Goal: Transaction & Acquisition: Download file/media

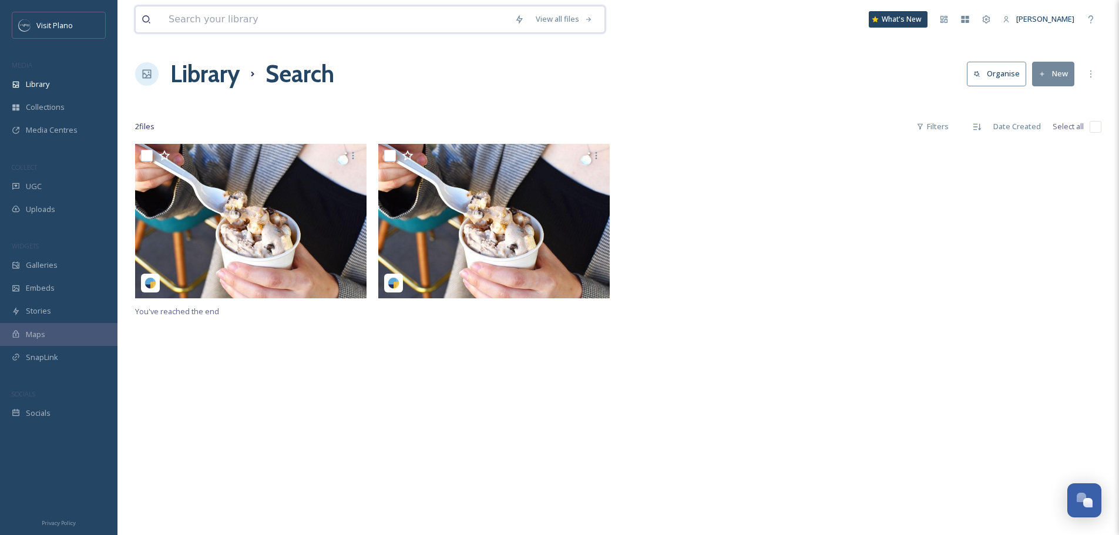
click at [198, 16] on input at bounding box center [336, 19] width 346 height 26
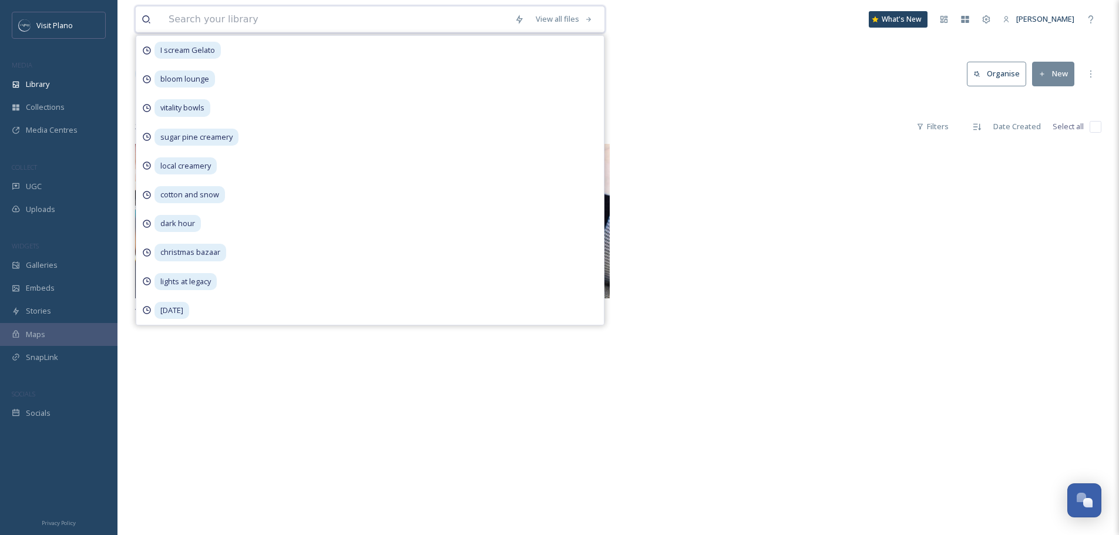
click at [250, 19] on input at bounding box center [336, 19] width 346 height 26
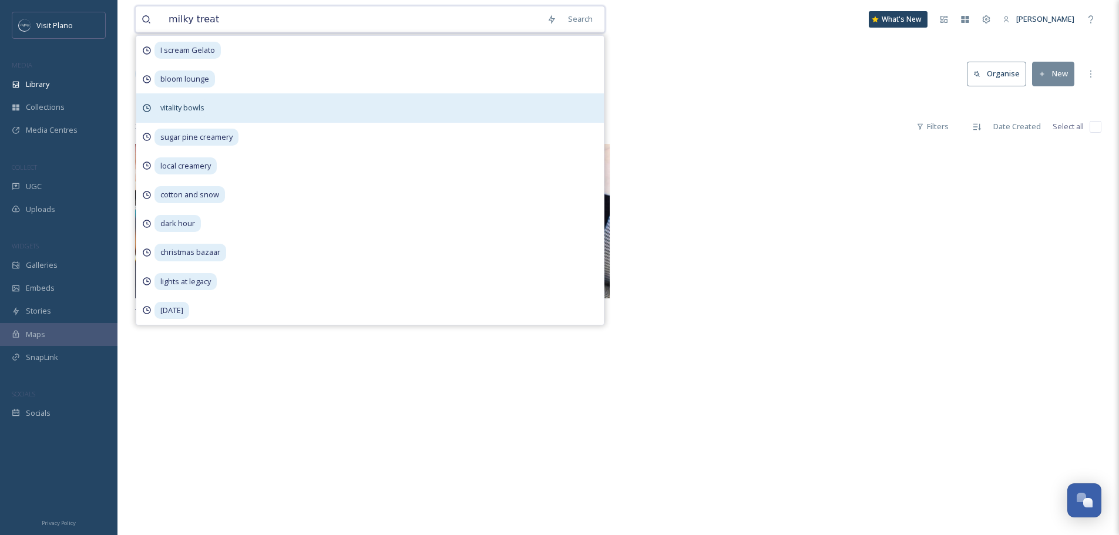
type input "milky treats"
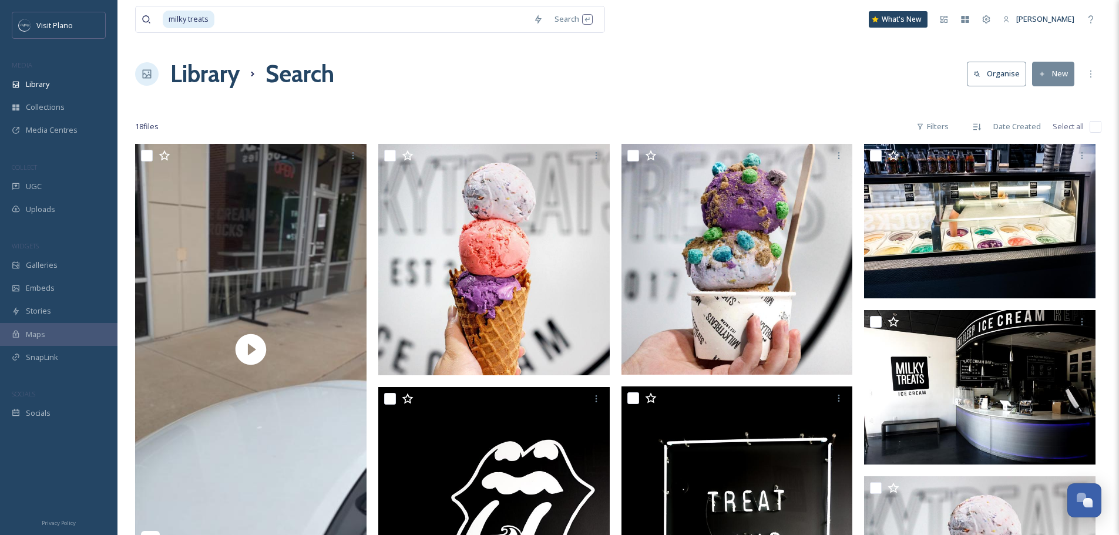
click at [665, 102] on div at bounding box center [618, 103] width 966 height 12
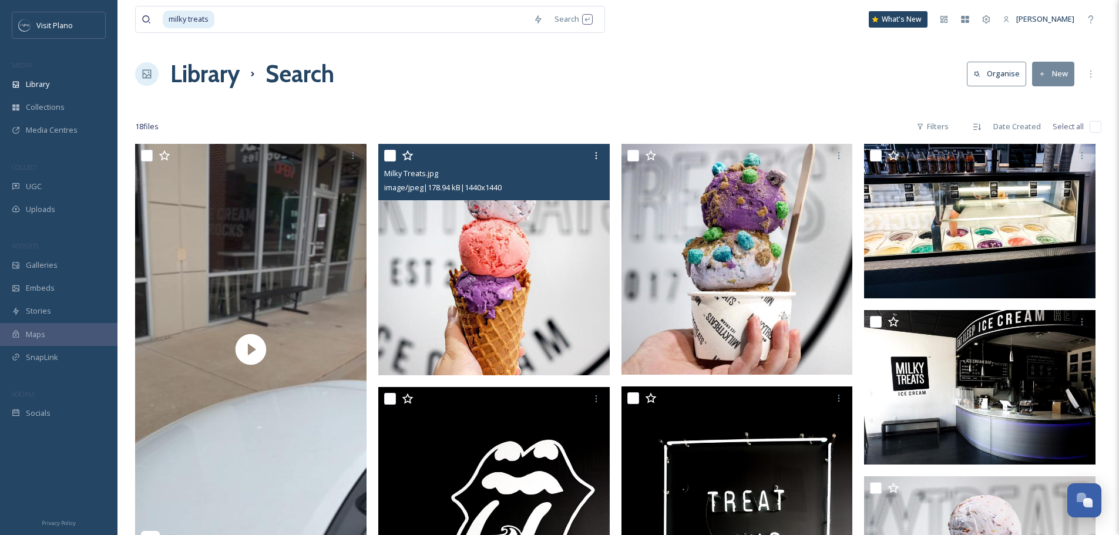
click at [502, 286] on img at bounding box center [493, 259] width 231 height 231
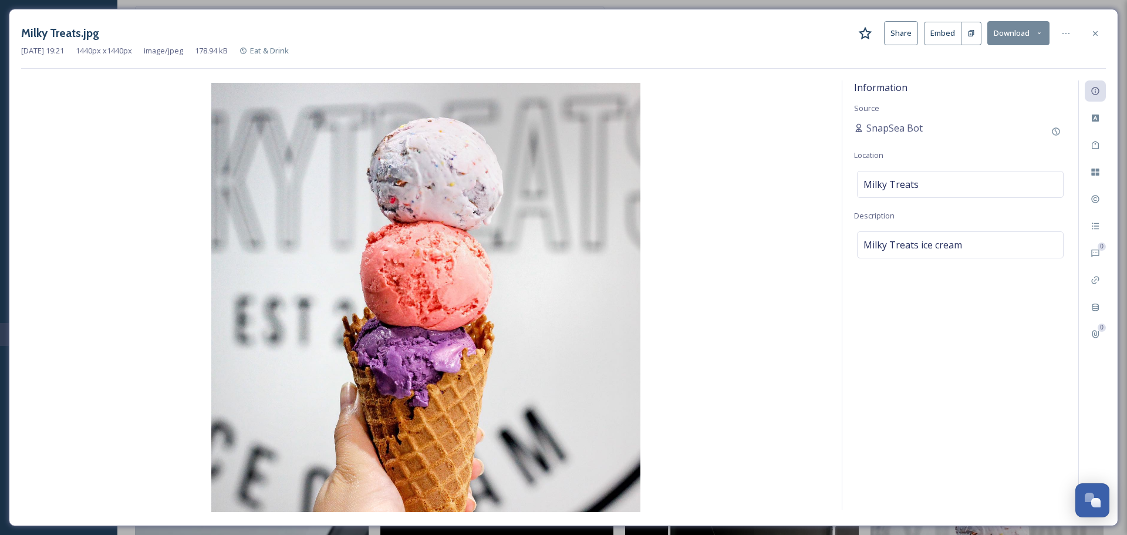
click at [1002, 45] on button "Download" at bounding box center [1019, 33] width 62 height 24
click at [978, 60] on span "Download Original (1440 x 1440)" at bounding box center [986, 60] width 111 height 11
click at [1099, 41] on div at bounding box center [1095, 33] width 21 height 21
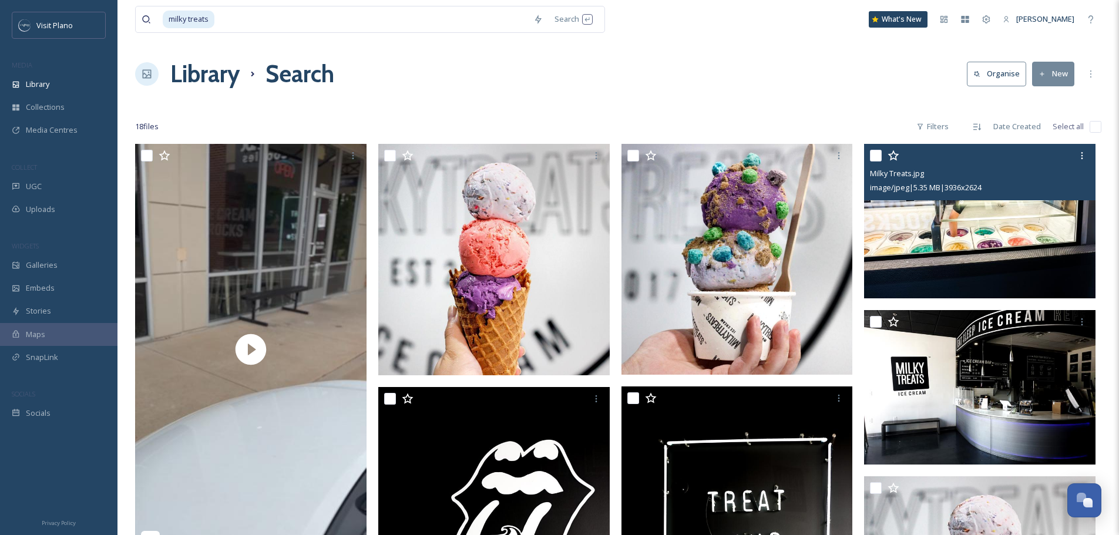
click at [1056, 267] on img at bounding box center [979, 221] width 231 height 154
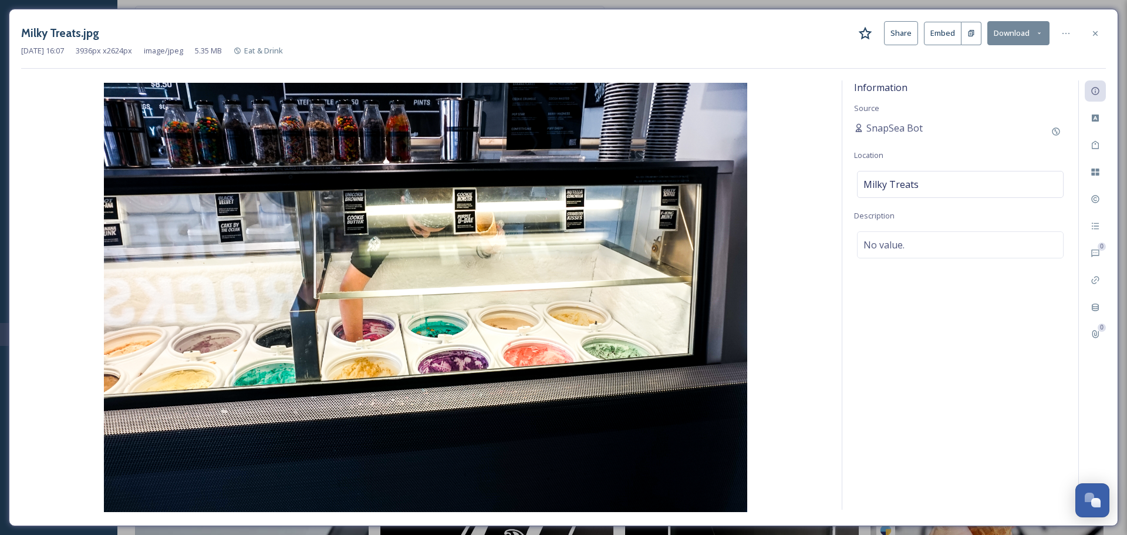
click at [996, 31] on button "Download" at bounding box center [1019, 33] width 62 height 24
drag, startPoint x: 951, startPoint y: 72, endPoint x: 952, endPoint y: 62, distance: 9.6
click at [952, 62] on div "Download Original (3936 x 2624) Download Large (2000 x 1333) Download Medium (1…" at bounding box center [988, 83] width 124 height 70
click at [937, 62] on span "Download Original (3936 x 2624)" at bounding box center [987, 60] width 111 height 11
click at [1092, 27] on div at bounding box center [1095, 33] width 21 height 21
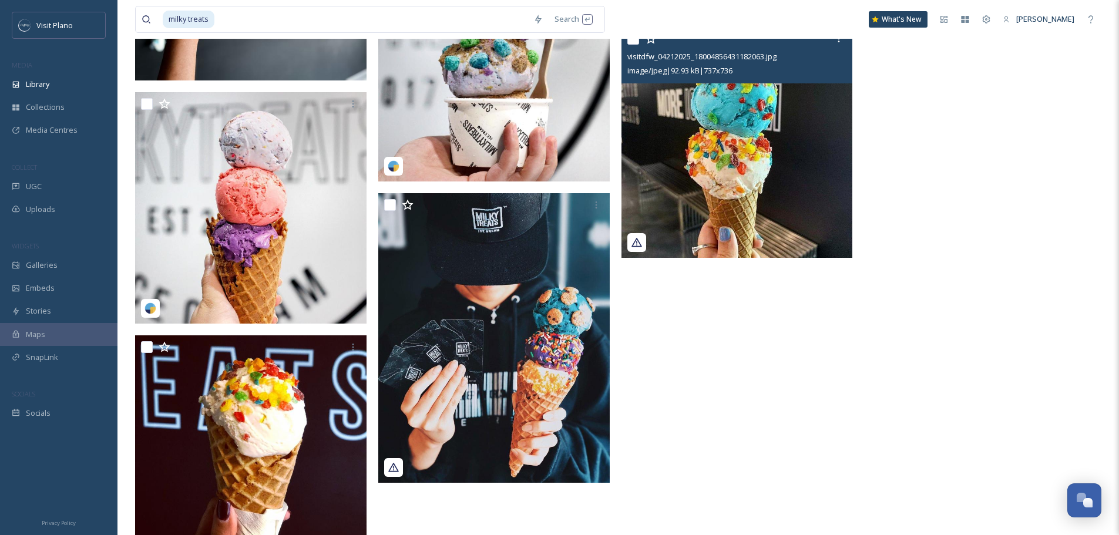
scroll to position [837, 0]
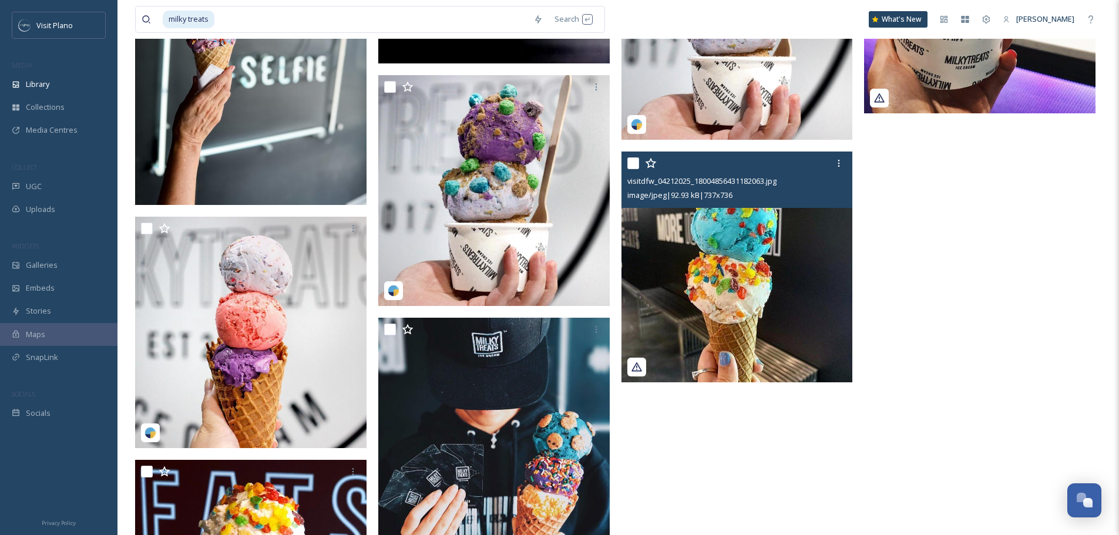
click at [742, 261] on img at bounding box center [736, 266] width 231 height 231
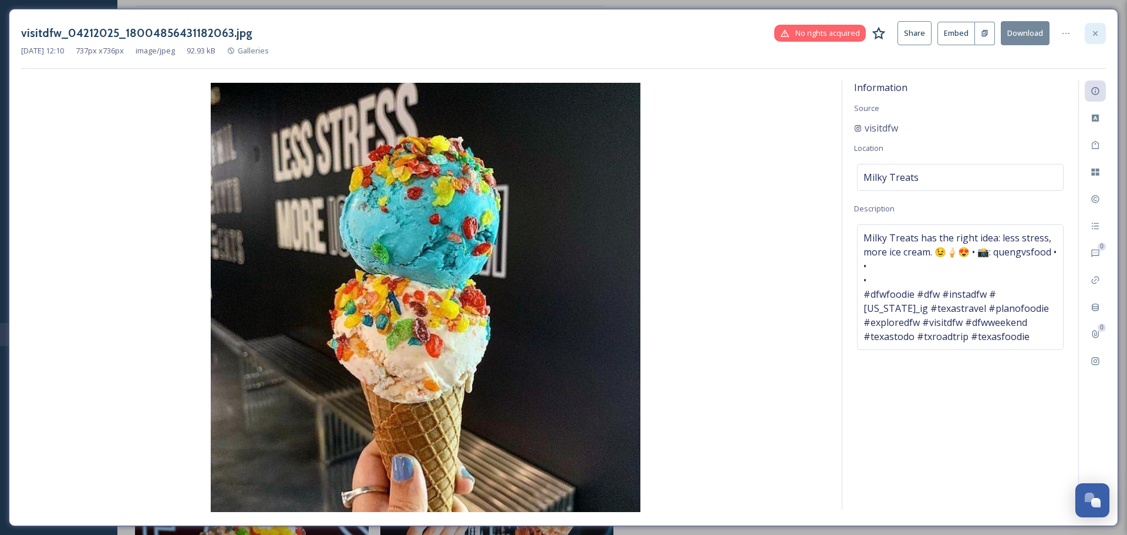
click at [1087, 38] on div at bounding box center [1095, 33] width 21 height 21
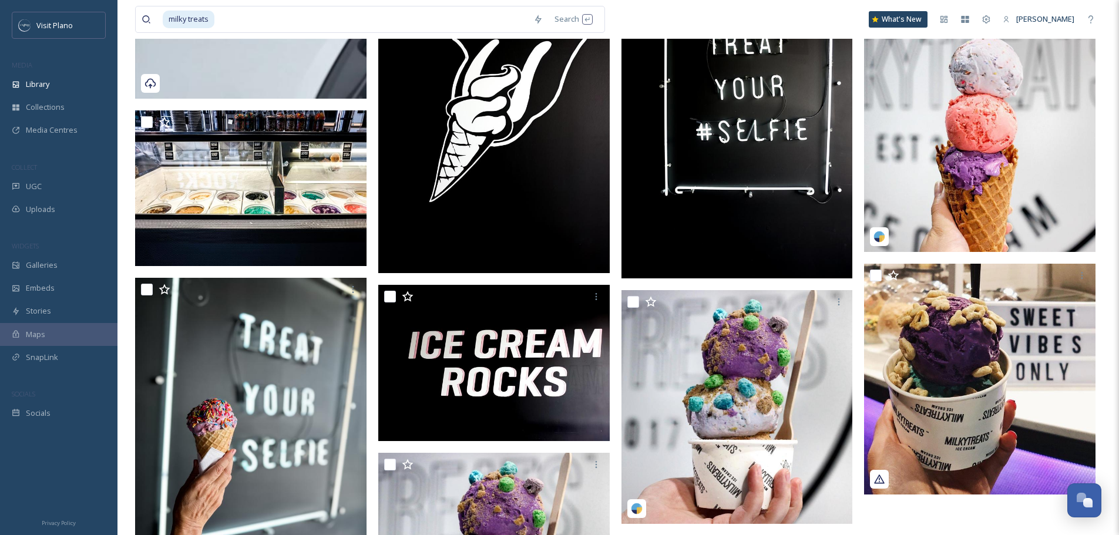
scroll to position [470, 0]
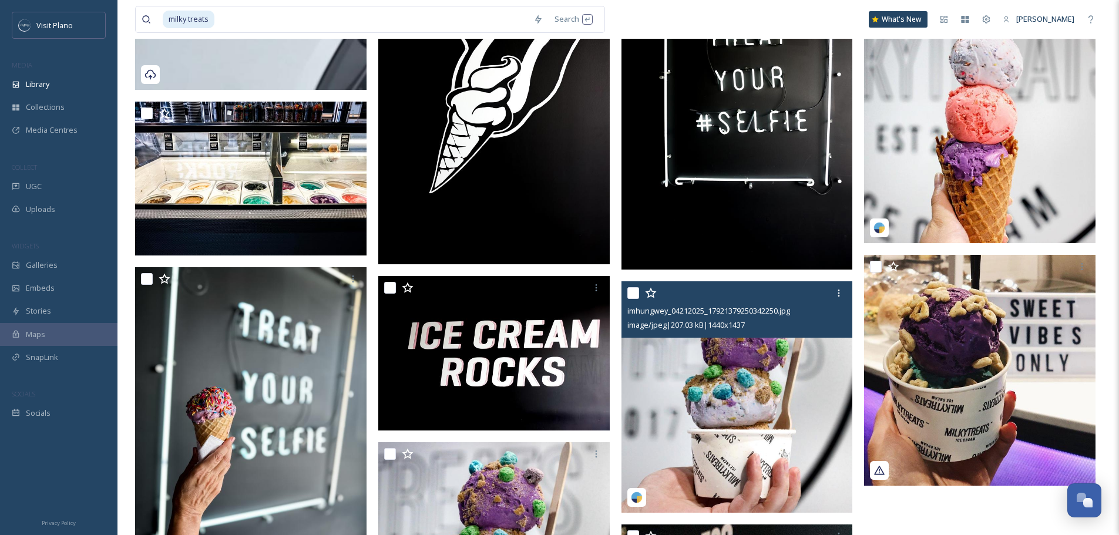
click at [706, 396] on img at bounding box center [736, 396] width 231 height 231
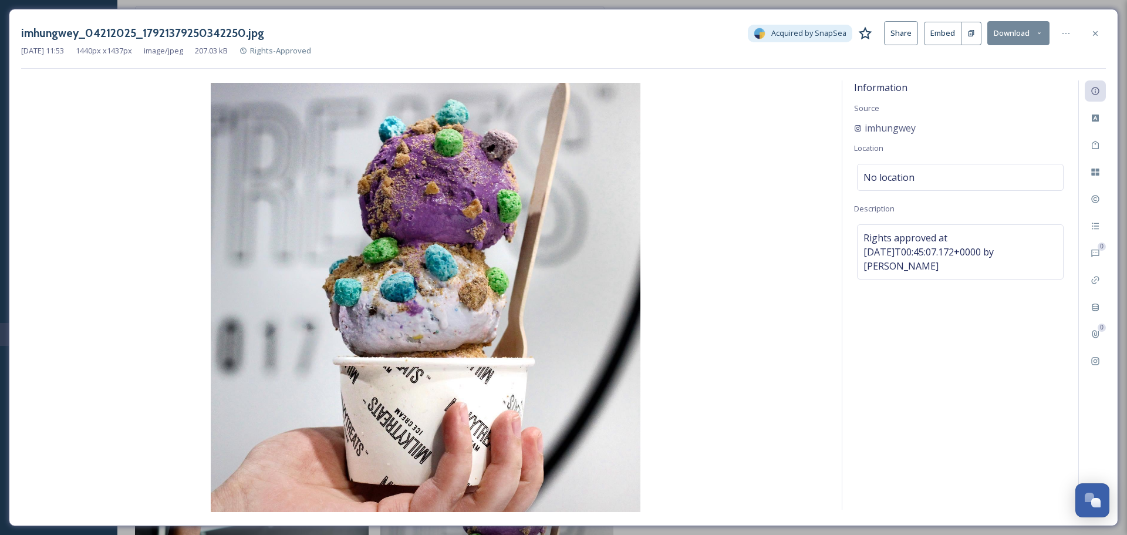
click at [1017, 31] on button "Download" at bounding box center [1019, 33] width 62 height 24
click at [1011, 53] on div "Download Original (1440 x 1437)" at bounding box center [987, 60] width 124 height 23
click at [1025, 35] on button "Download" at bounding box center [1019, 33] width 62 height 24
click at [1025, 58] on span "Download Original (1440 x 1437)" at bounding box center [986, 60] width 111 height 11
click at [1089, 30] on div at bounding box center [1095, 33] width 21 height 21
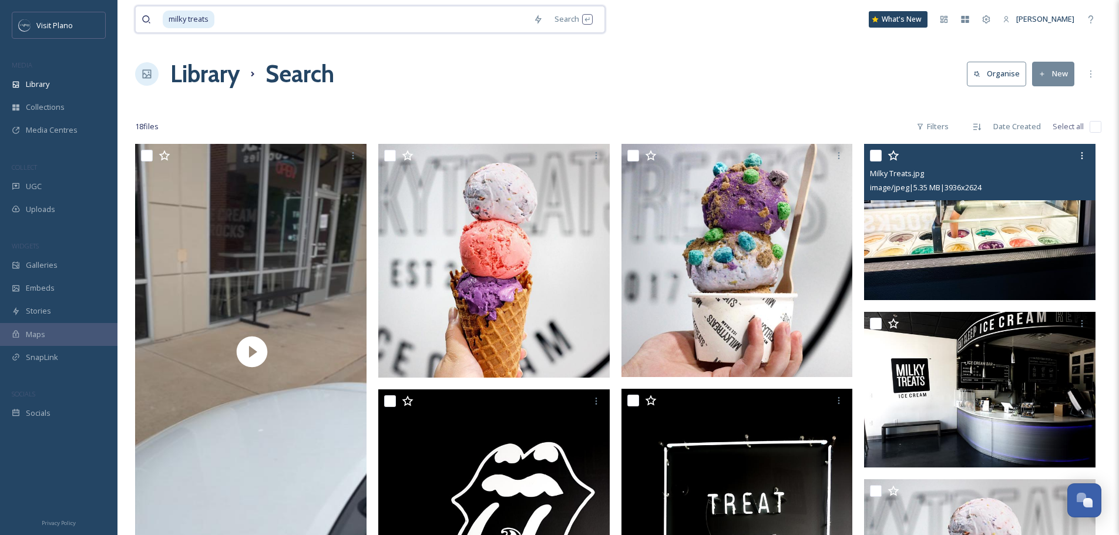
click at [243, 25] on input at bounding box center [371, 19] width 312 height 26
type input "m"
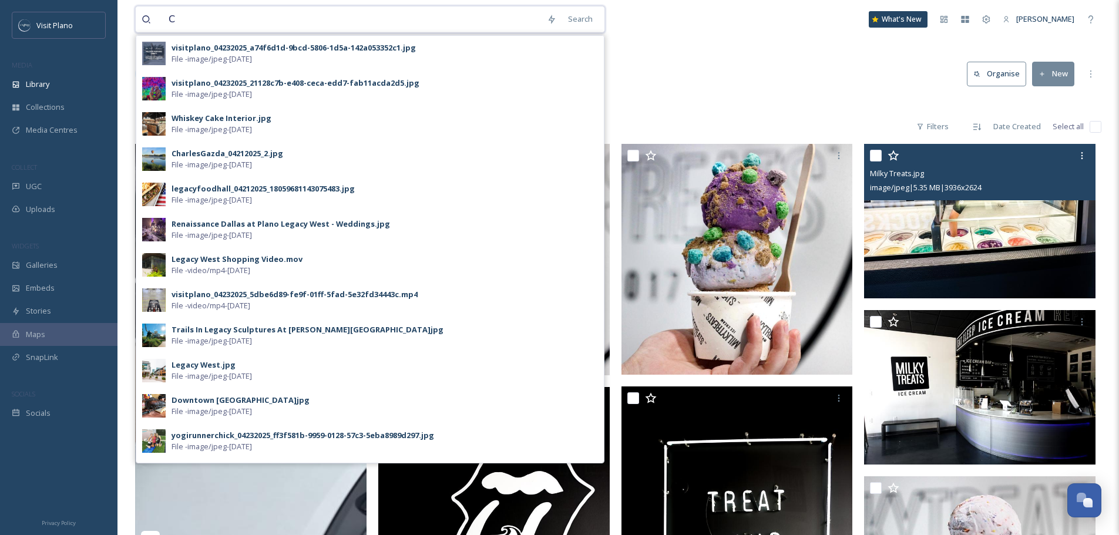
click at [228, 13] on input "C" at bounding box center [352, 19] width 378 height 26
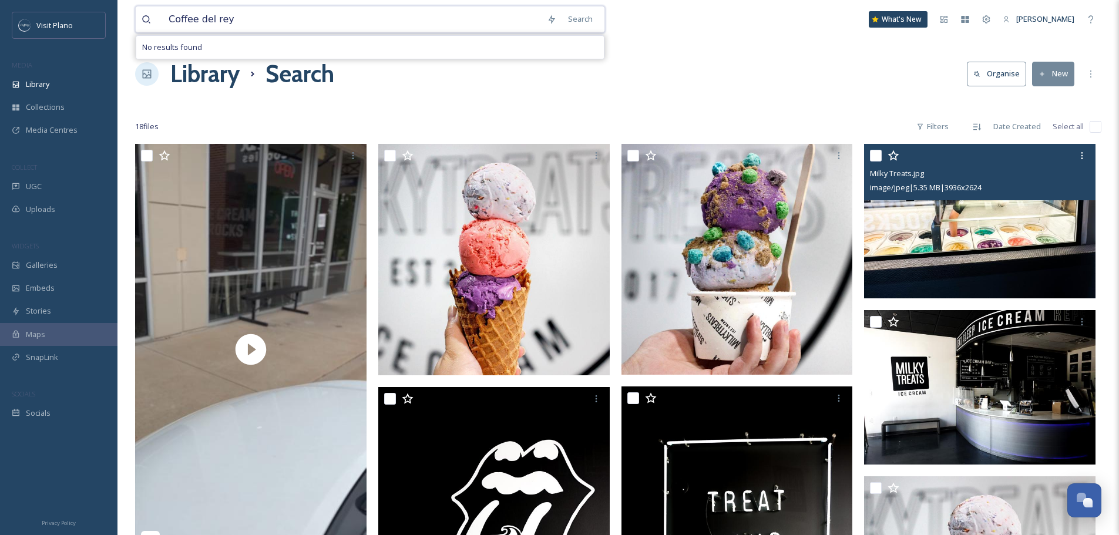
type input "Coffee del rey"
click at [286, 6] on div "Coffee del rey Search What's New [PERSON_NAME]" at bounding box center [618, 19] width 966 height 39
drag, startPoint x: 277, startPoint y: 16, endPoint x: 149, endPoint y: 40, distance: 130.3
click at [368, 19] on input "Built in beauty" at bounding box center [352, 19] width 378 height 26
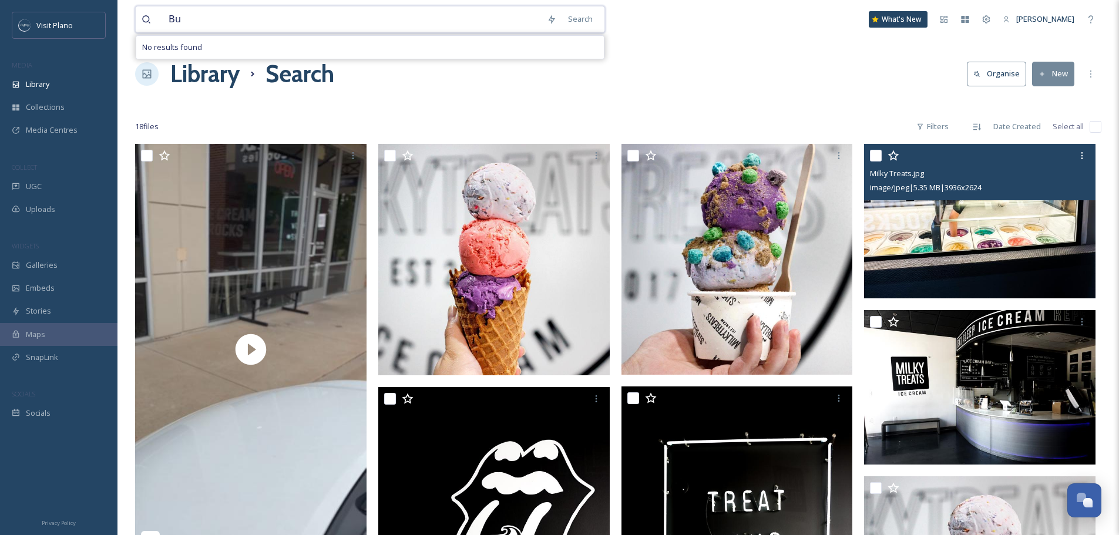
type input "B"
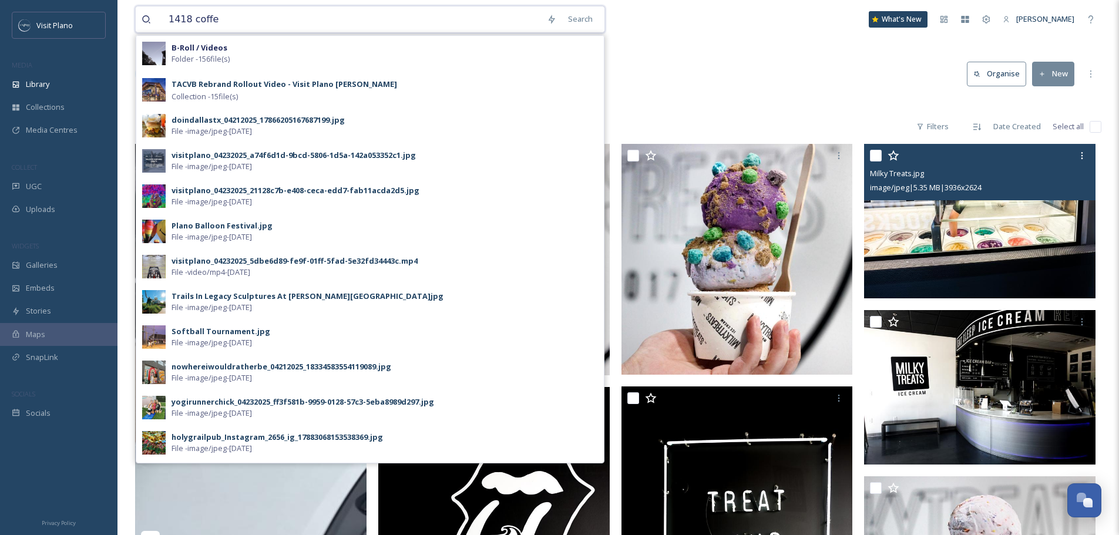
type input "1418 coffee"
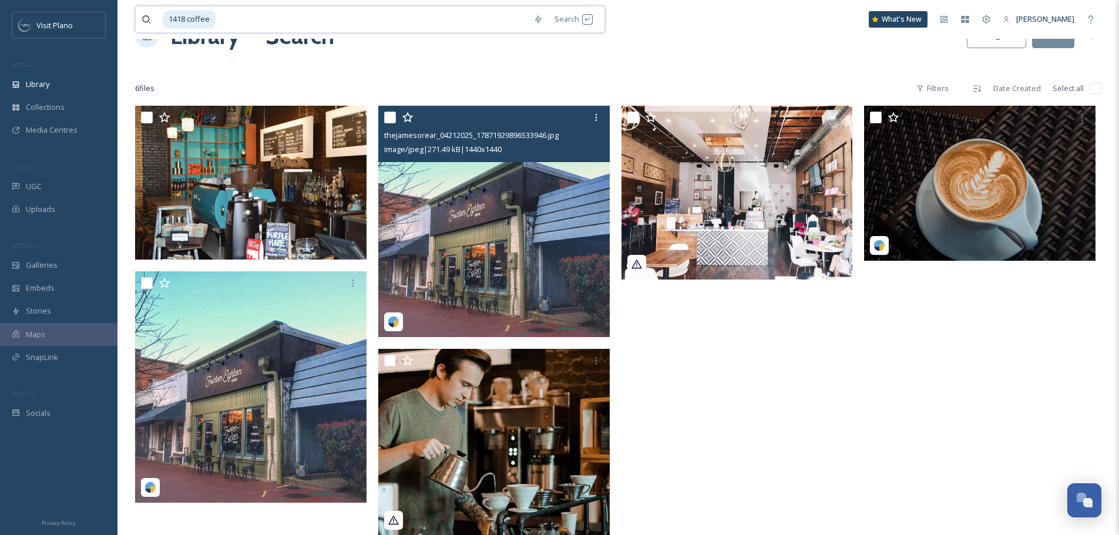
scroll to position [59, 0]
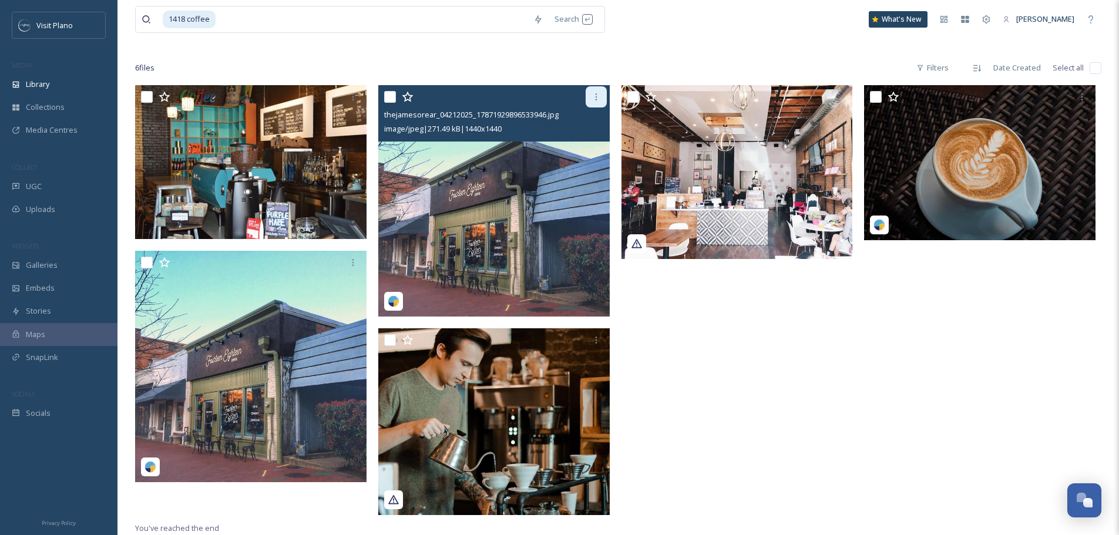
click at [591, 96] on icon at bounding box center [595, 96] width 9 height 9
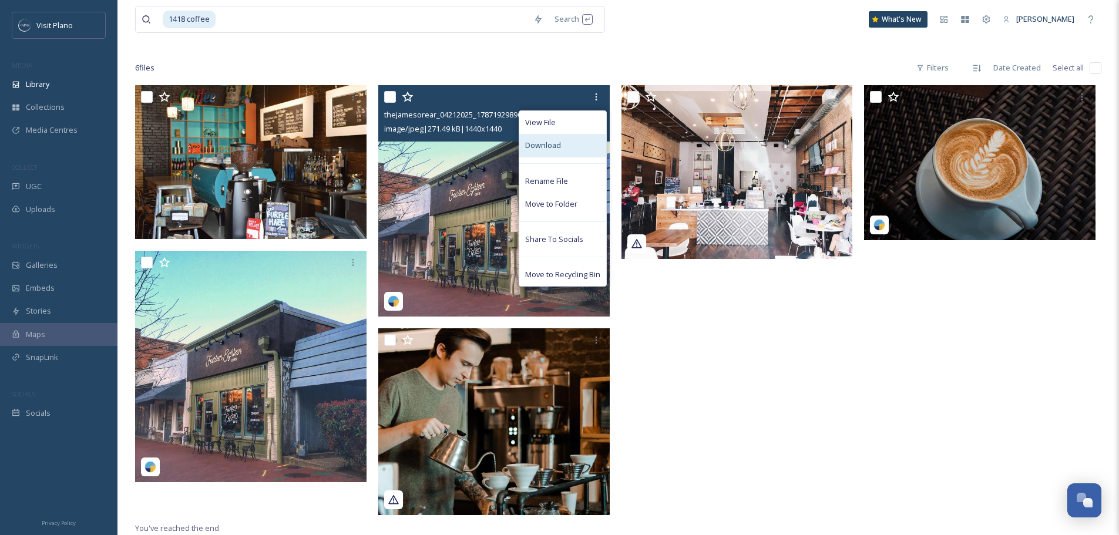
click at [556, 141] on span "Download" at bounding box center [543, 145] width 36 height 11
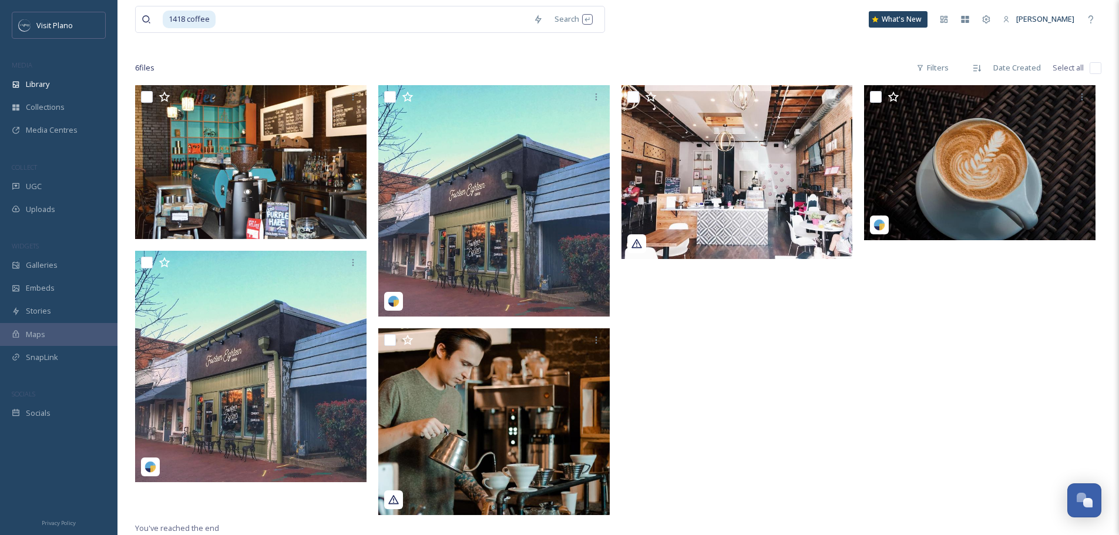
click at [648, 469] on div at bounding box center [739, 303] width 237 height 436
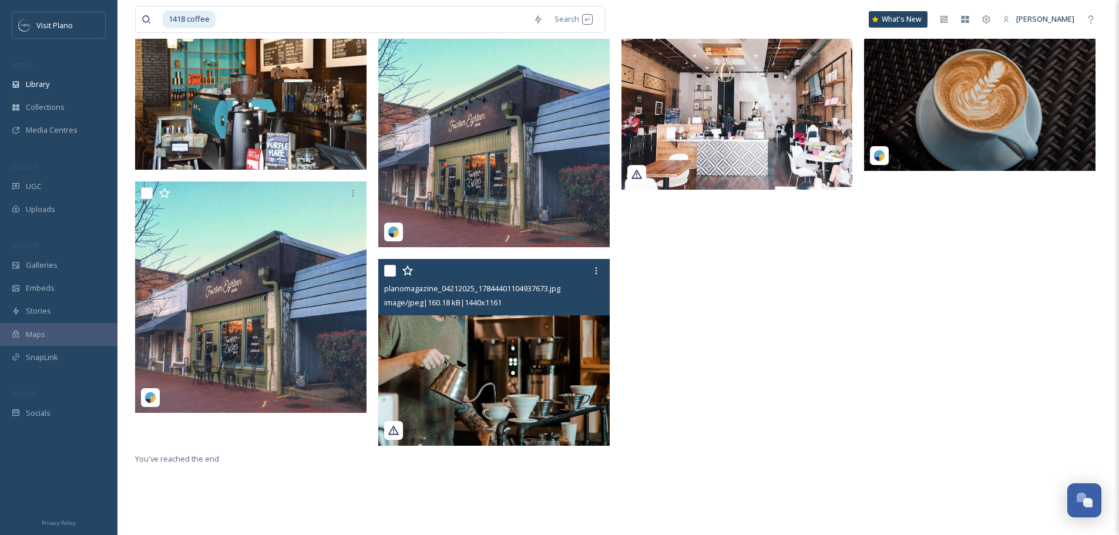
scroll to position [144, 0]
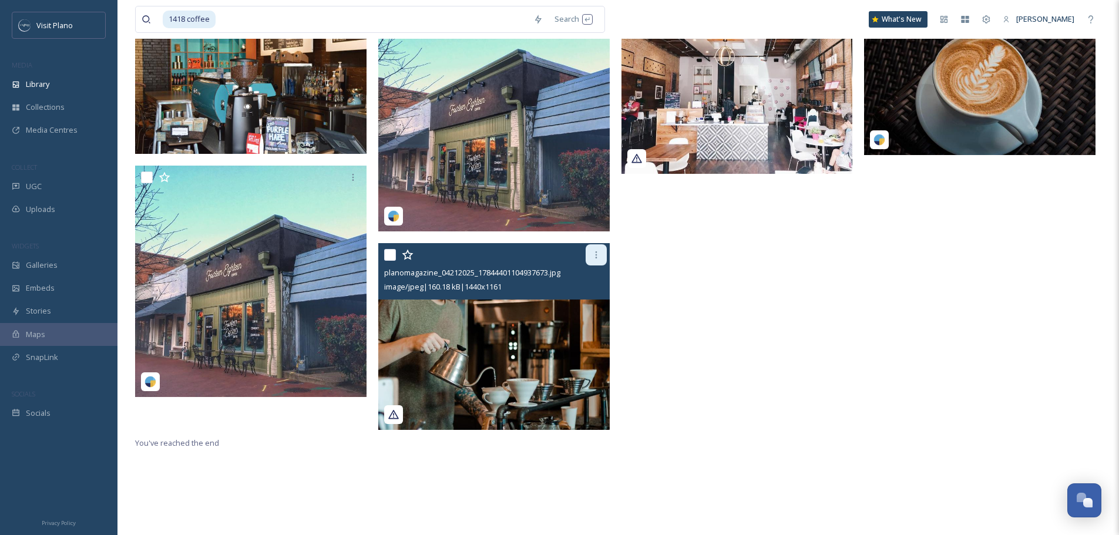
click at [590, 260] on div at bounding box center [595, 254] width 21 height 21
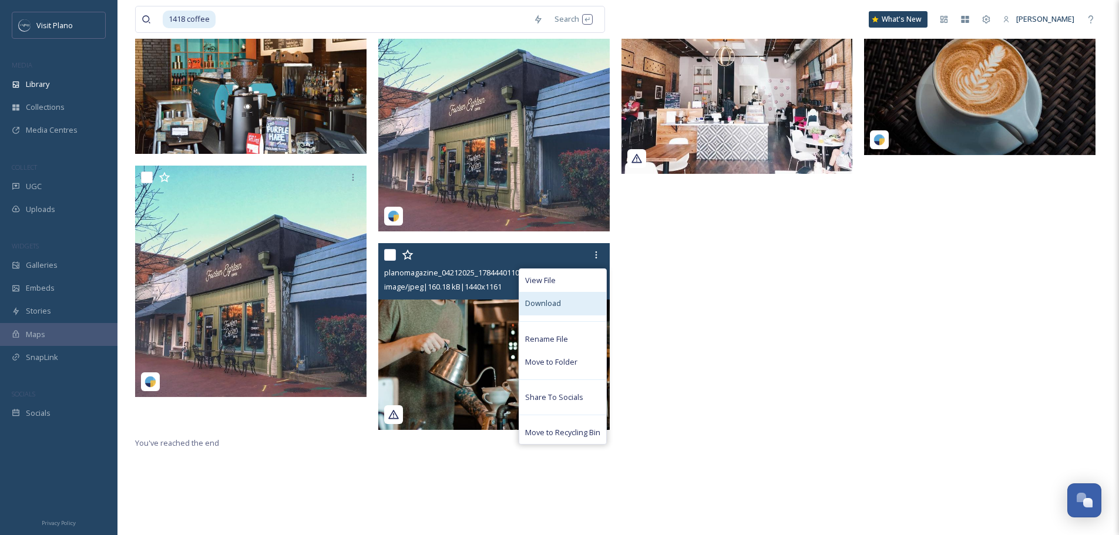
click at [550, 299] on span "Download" at bounding box center [543, 303] width 36 height 11
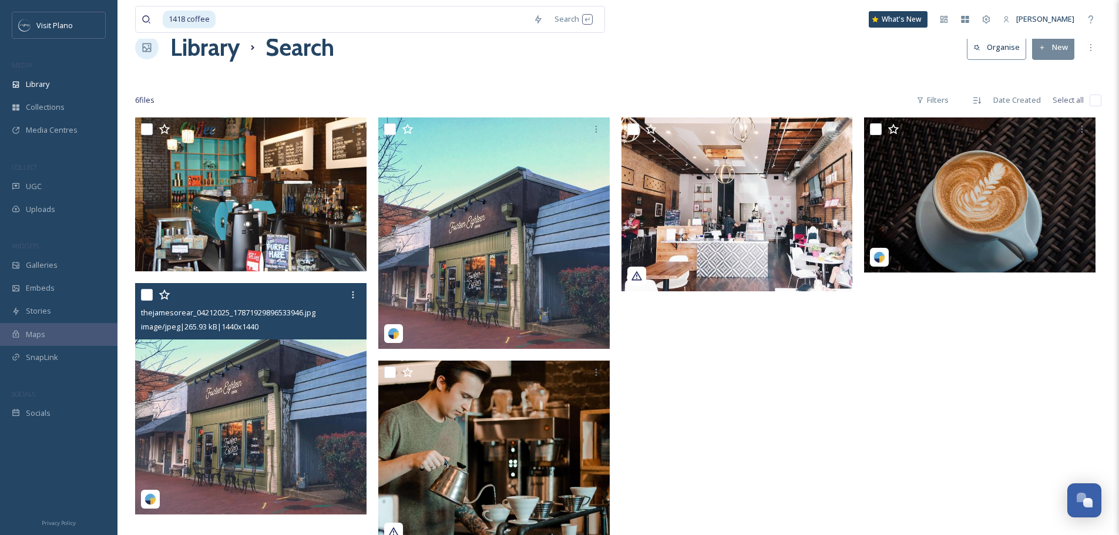
scroll to position [0, 0]
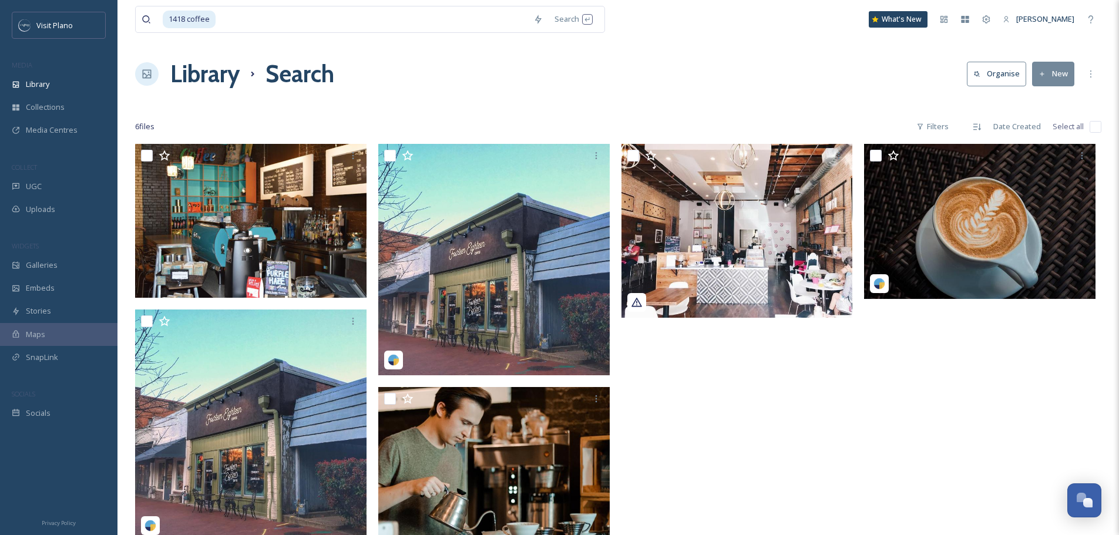
click at [1080, 142] on div "1418 coffee Search What's New [PERSON_NAME] Library Search Organise New Your Se…" at bounding box center [617, 339] width 1001 height 679
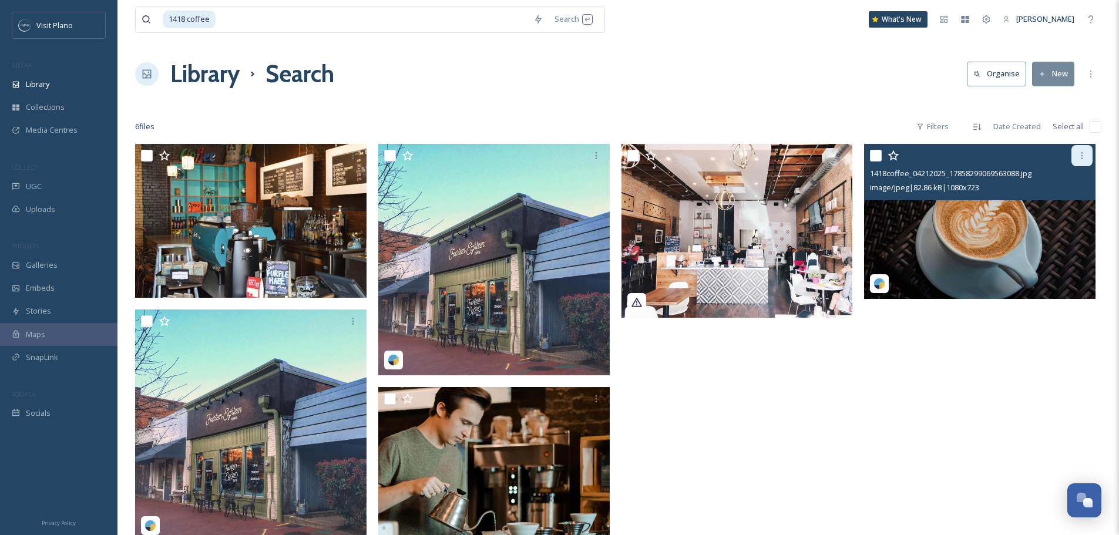
click at [1079, 152] on icon at bounding box center [1081, 155] width 9 height 9
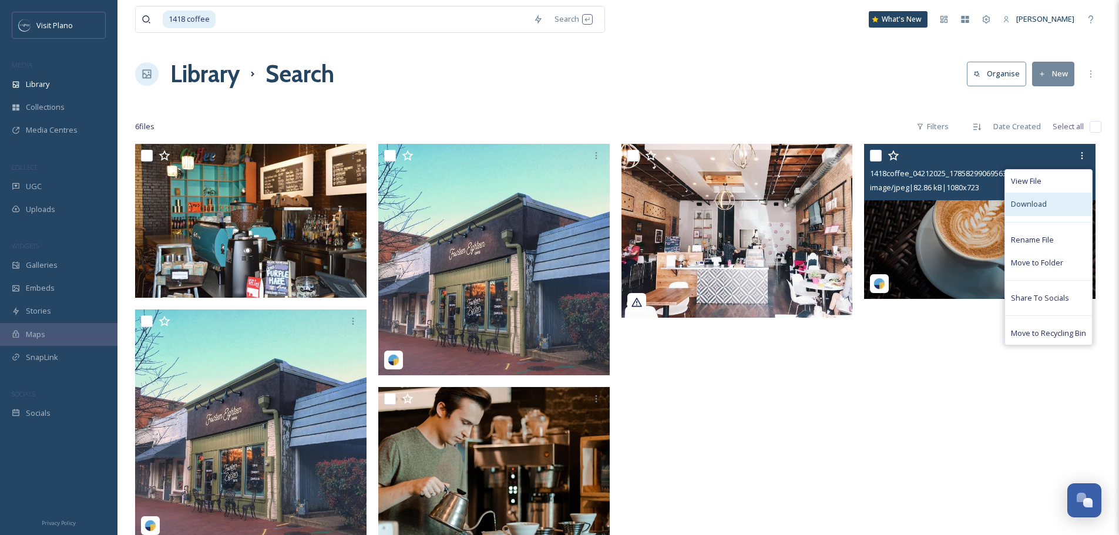
click at [1036, 210] on span "Download" at bounding box center [1029, 203] width 36 height 11
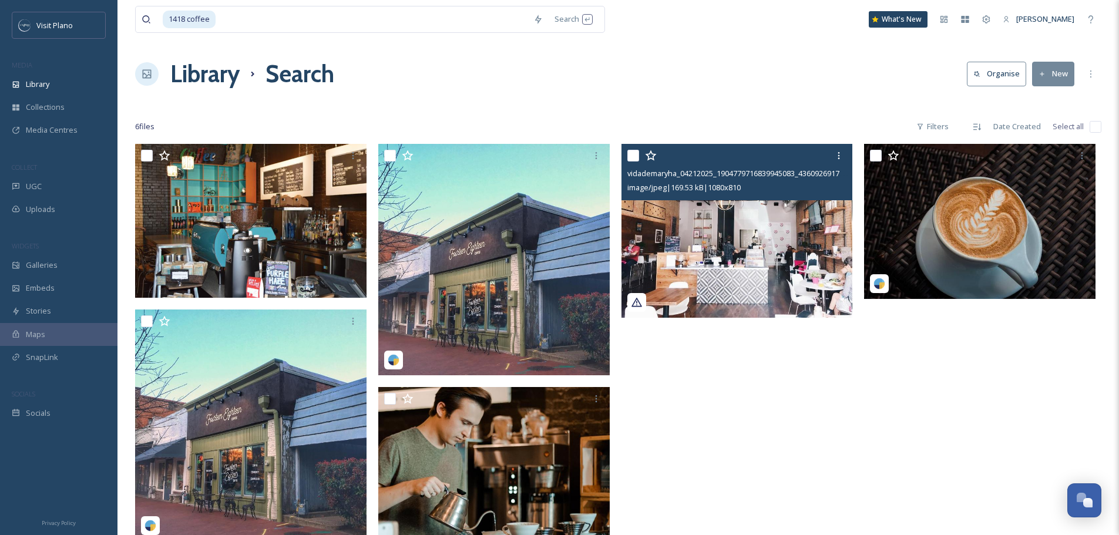
click at [770, 279] on img at bounding box center [736, 231] width 231 height 174
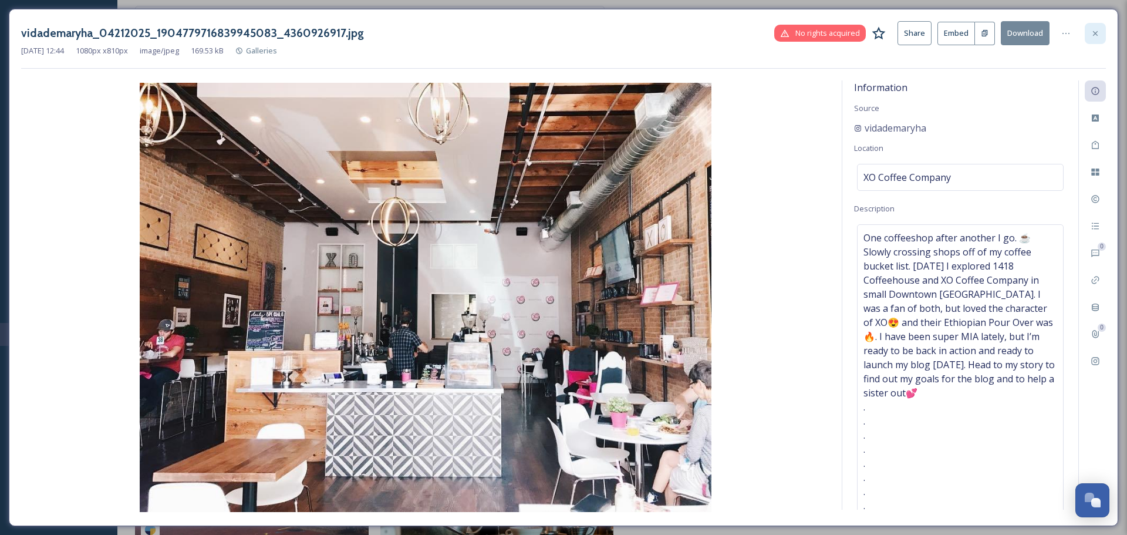
click at [1094, 38] on icon at bounding box center [1095, 33] width 9 height 9
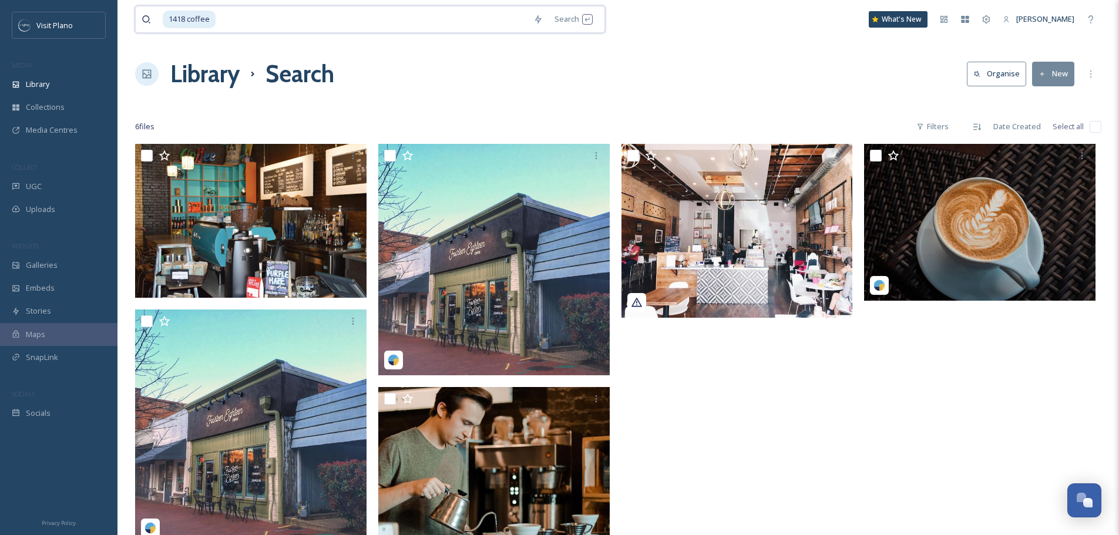
click at [238, 17] on input at bounding box center [372, 19] width 311 height 26
type input "1"
type input "[PERSON_NAME] homemade icecream"
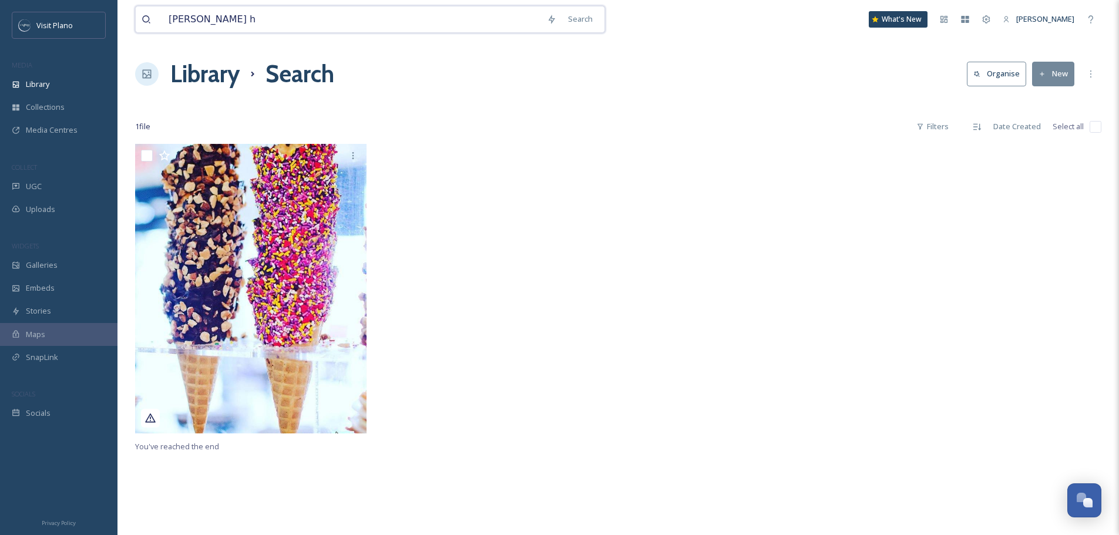
type input "[PERSON_NAME]"
